Goal: Find specific page/section: Find specific page/section

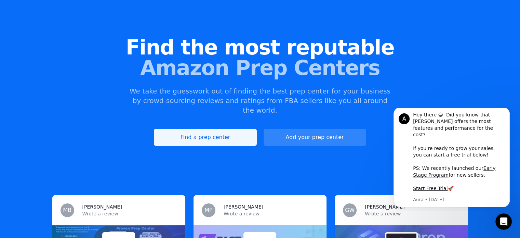
scroll to position [38, 0]
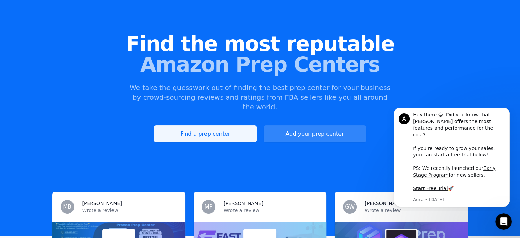
click at [208, 126] on link "Find a prep center" at bounding box center [205, 133] width 103 height 17
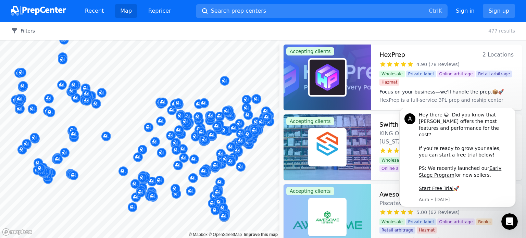
click at [25, 31] on button "Filters" at bounding box center [23, 30] width 24 height 7
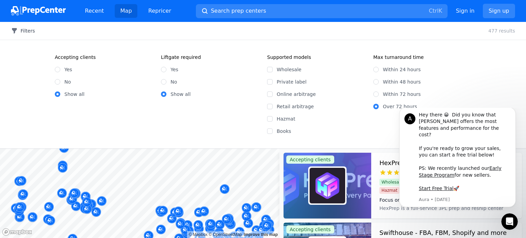
click at [23, 29] on button "Filters" at bounding box center [23, 30] width 24 height 7
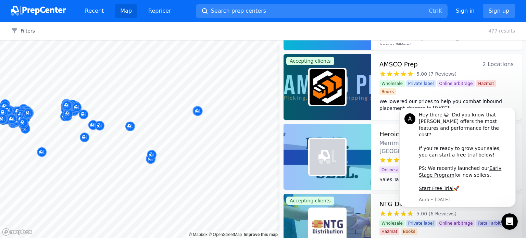
scroll to position [3367, 0]
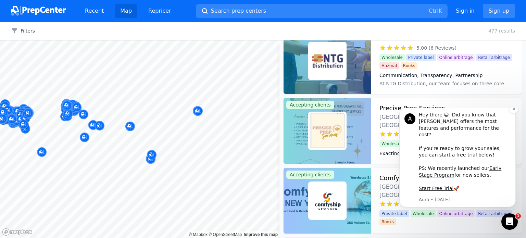
click at [509, 141] on div "Hey there 😀 Did you know that Aura offers the most features and performance for…" at bounding box center [464, 152] width 92 height 80
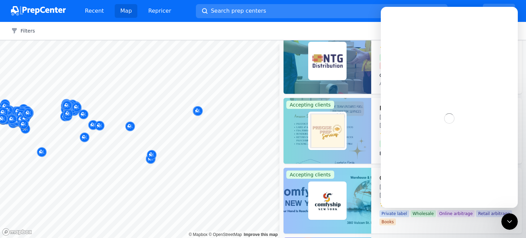
scroll to position [0, 0]
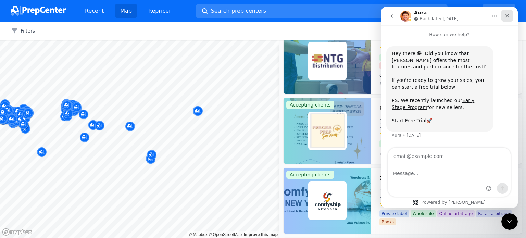
click at [509, 16] on icon "Close" at bounding box center [506, 15] width 5 height 5
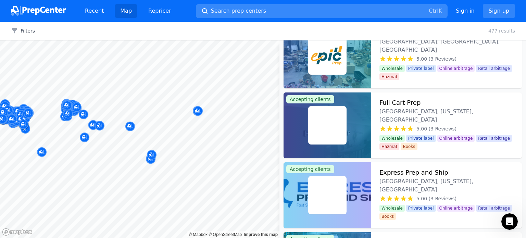
scroll to position [6083, 0]
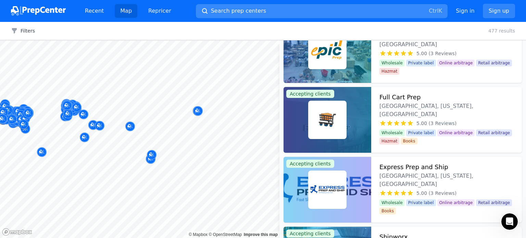
click at [220, 8] on span "Search prep centers" at bounding box center [238, 11] width 55 height 8
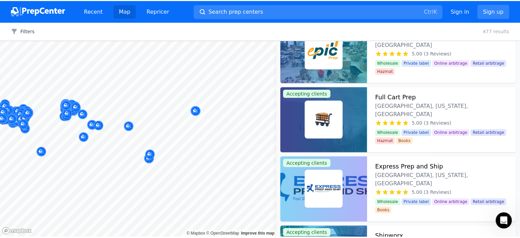
scroll to position [0, 0]
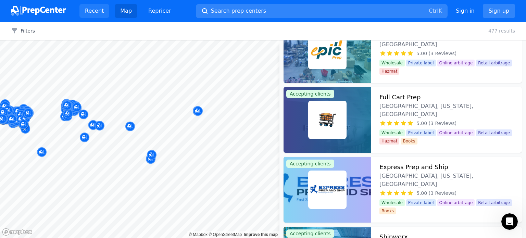
click at [96, 12] on link "Recent" at bounding box center [94, 11] width 30 height 14
